Goal: Transaction & Acquisition: Purchase product/service

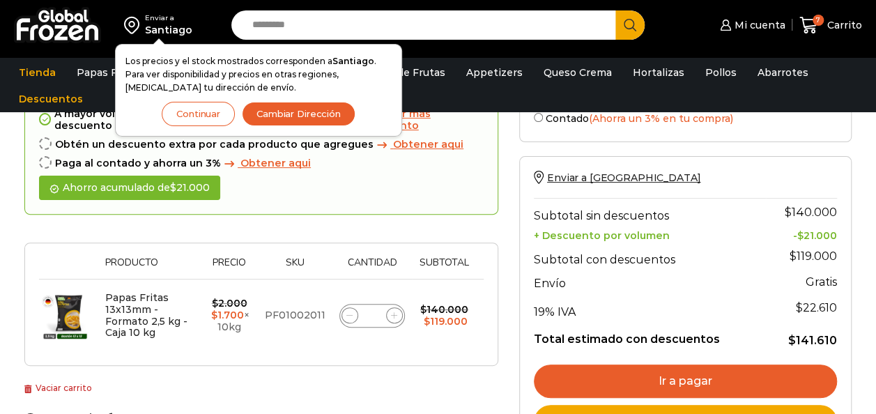
scroll to position [139, 0]
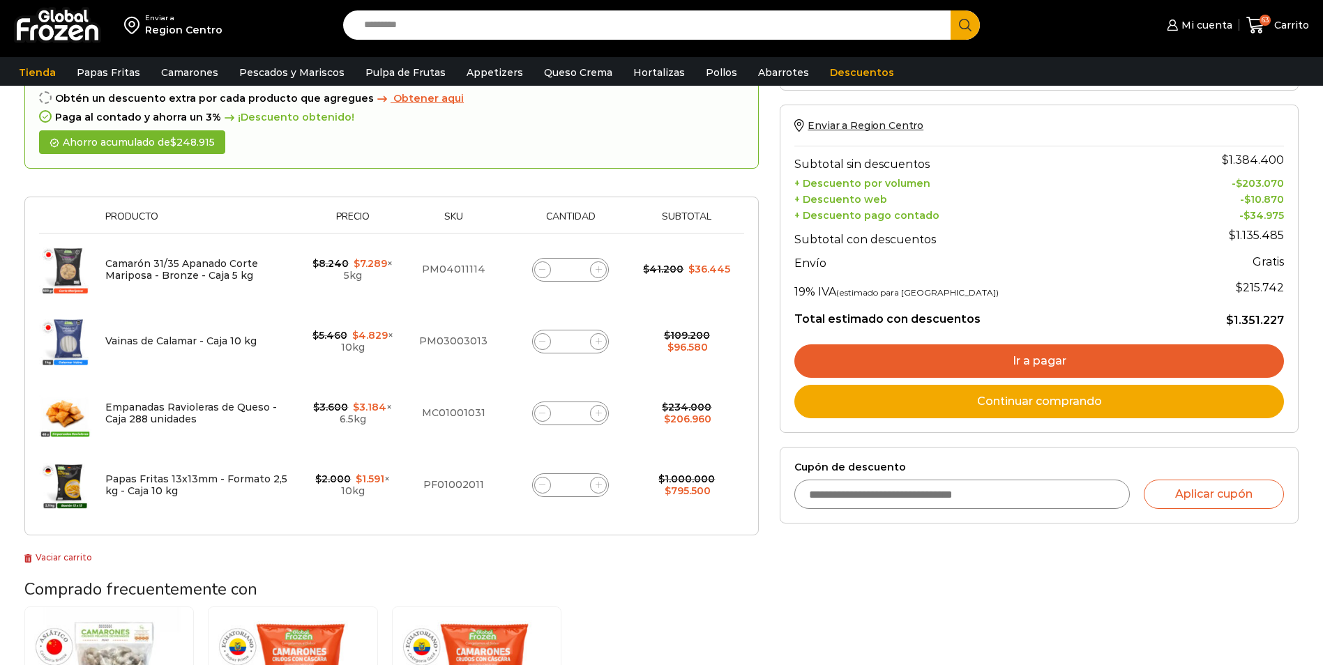
scroll to position [139, 0]
